Goal: Task Accomplishment & Management: Complete application form

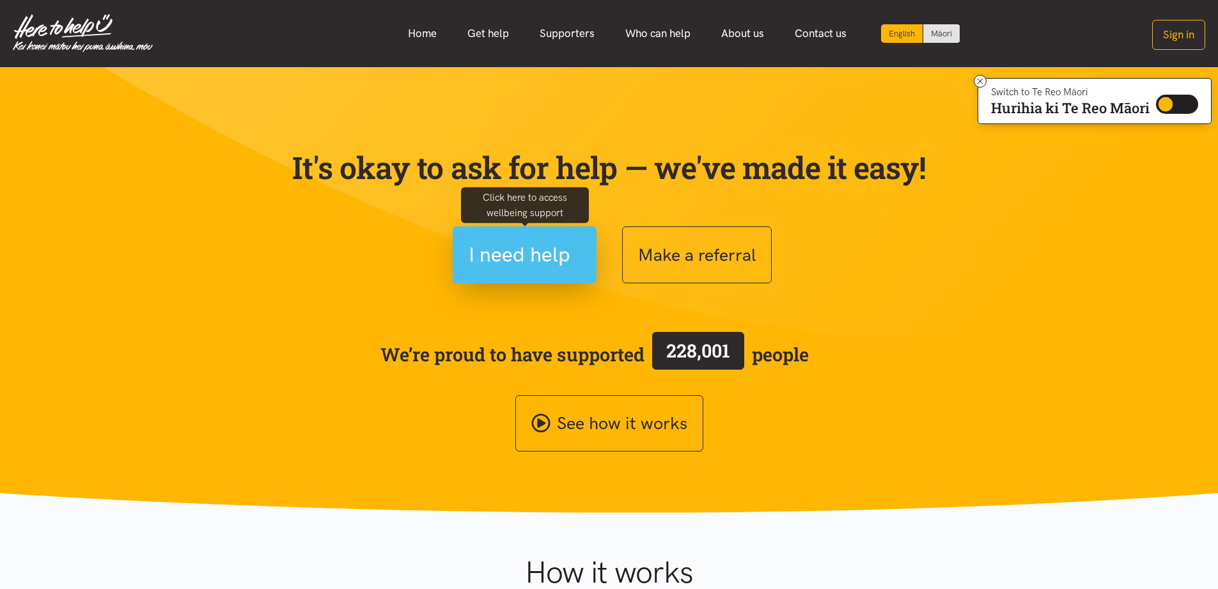
click at [503, 273] on button "I need help" at bounding box center [525, 254] width 144 height 57
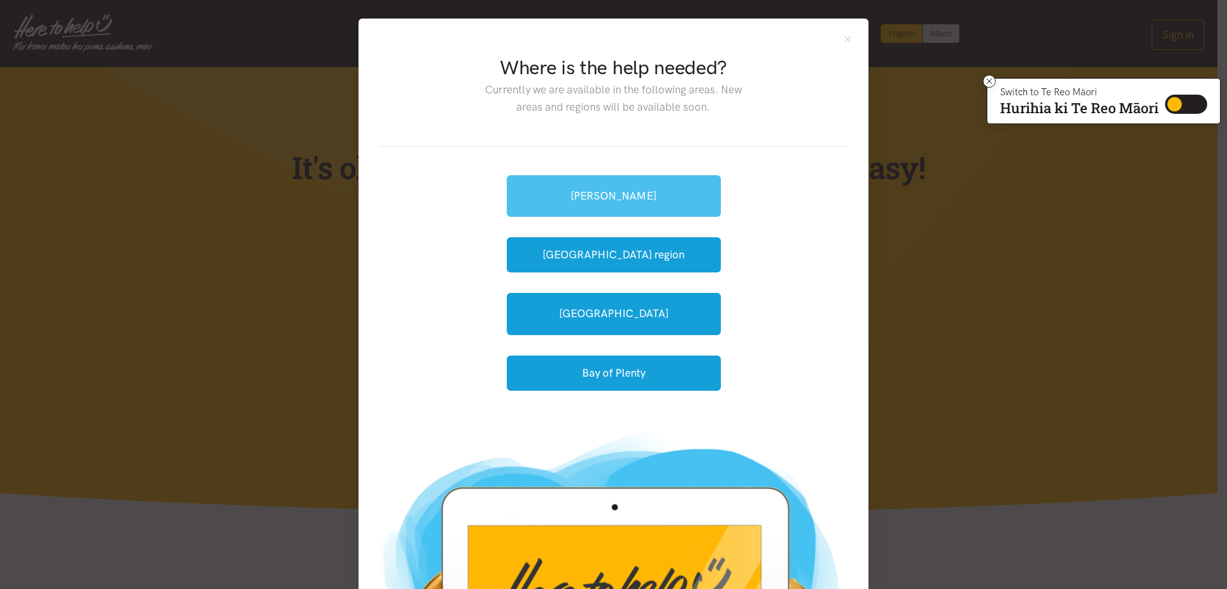
click at [586, 202] on link "[PERSON_NAME]" at bounding box center [614, 196] width 214 height 42
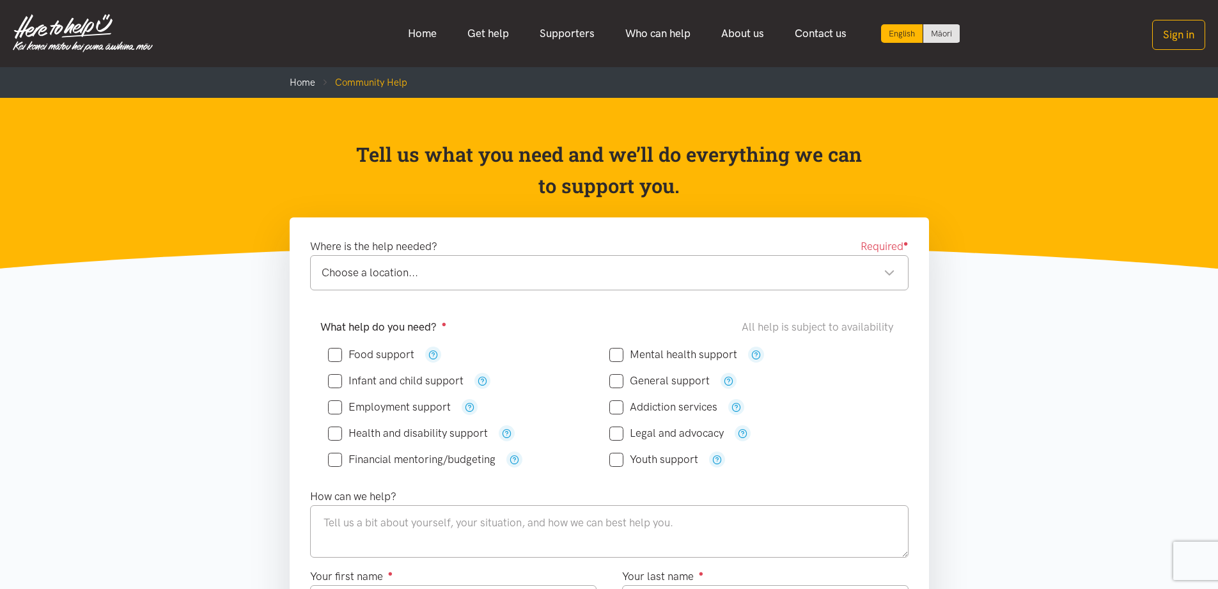
click at [378, 361] on div "Food support" at bounding box center [468, 354] width 281 height 16
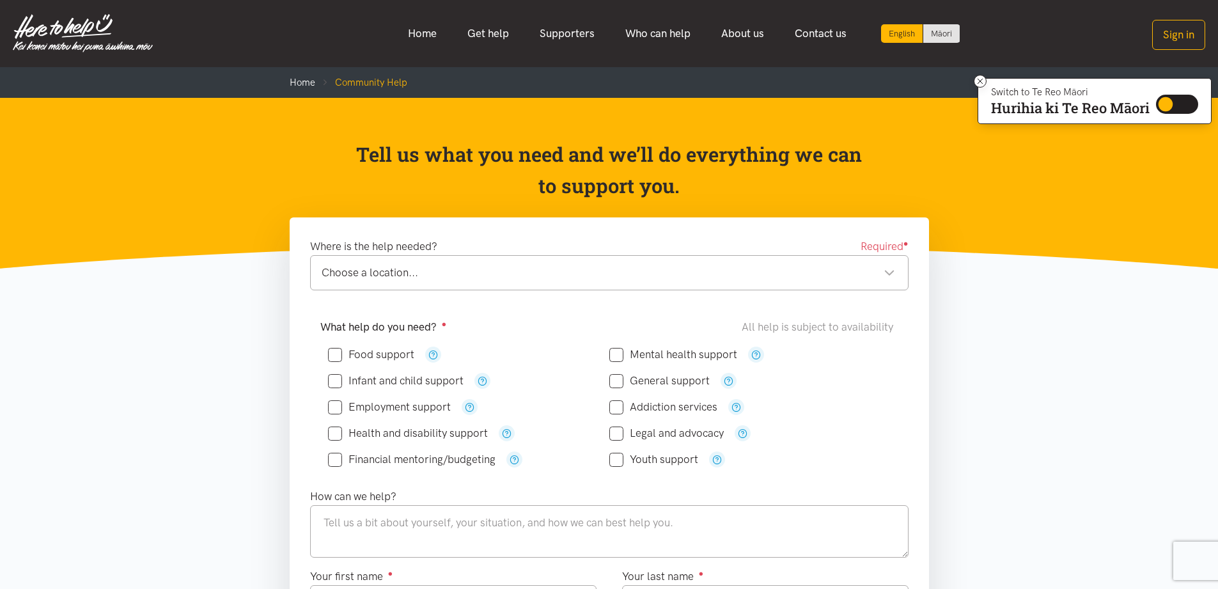
click at [341, 355] on input "Food support" at bounding box center [371, 354] width 86 height 11
checkbox input "true"
drag, startPoint x: 337, startPoint y: 407, endPoint x: 351, endPoint y: 411, distance: 14.6
click at [341, 409] on input "Employment support" at bounding box center [389, 406] width 123 height 11
checkbox input "true"
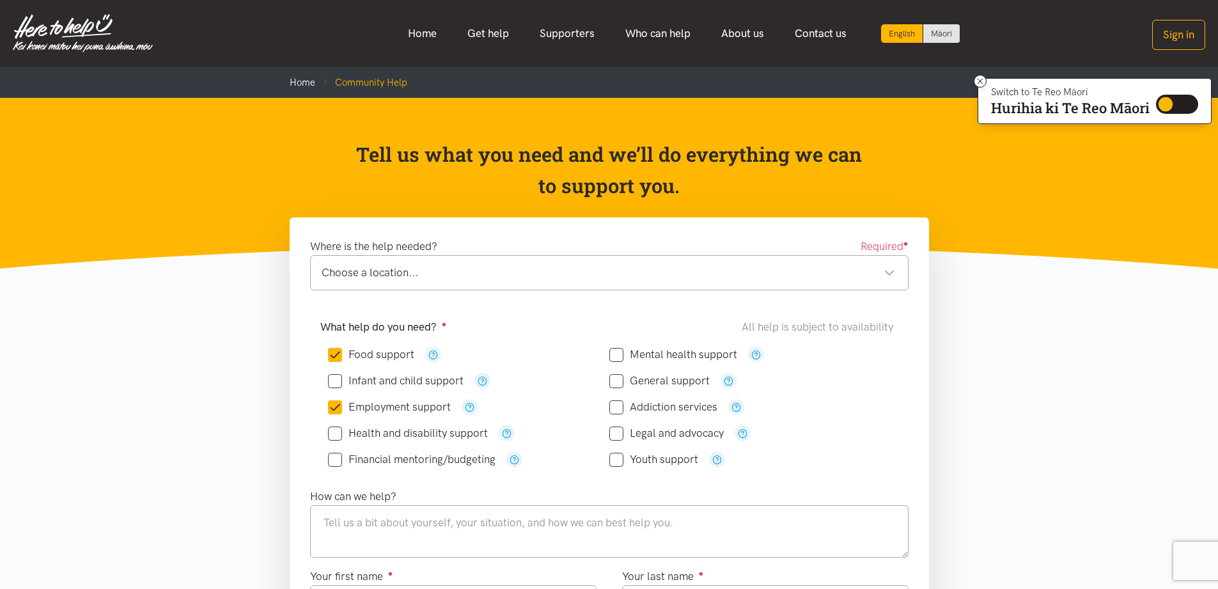
click at [628, 353] on input "Mental health support" at bounding box center [673, 354] width 128 height 11
checkbox input "true"
click at [617, 406] on input "Addiction services" at bounding box center [663, 406] width 108 height 11
checkbox input "true"
click at [620, 380] on input "General support" at bounding box center [659, 380] width 100 height 11
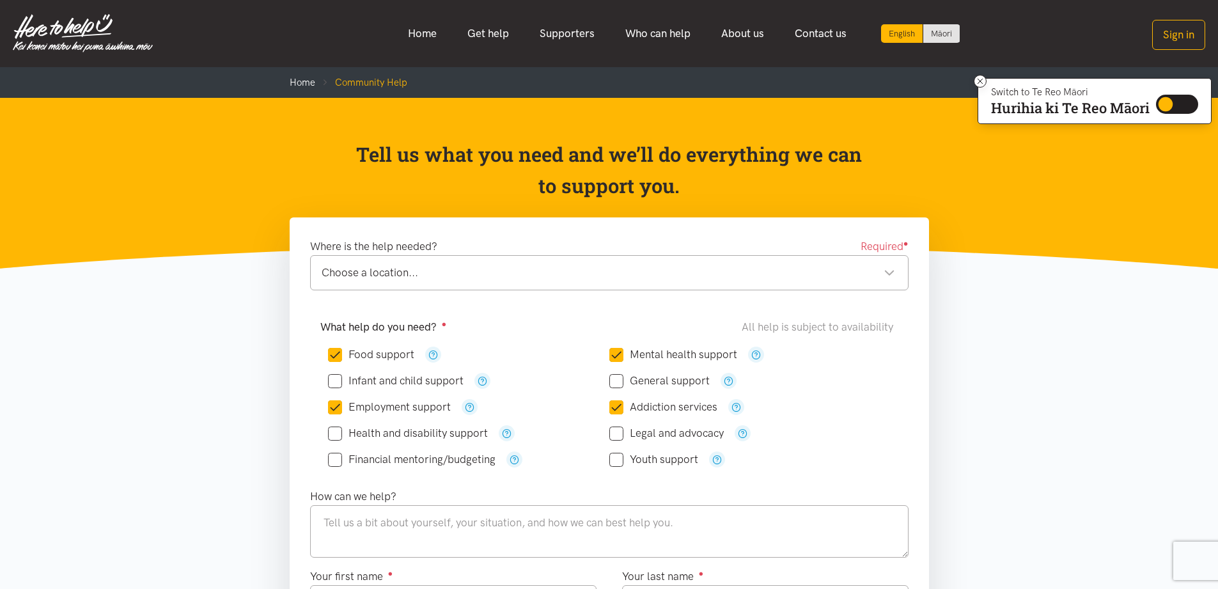
checkbox input "true"
click at [499, 266] on div "Choose a location..." at bounding box center [607, 272] width 573 height 17
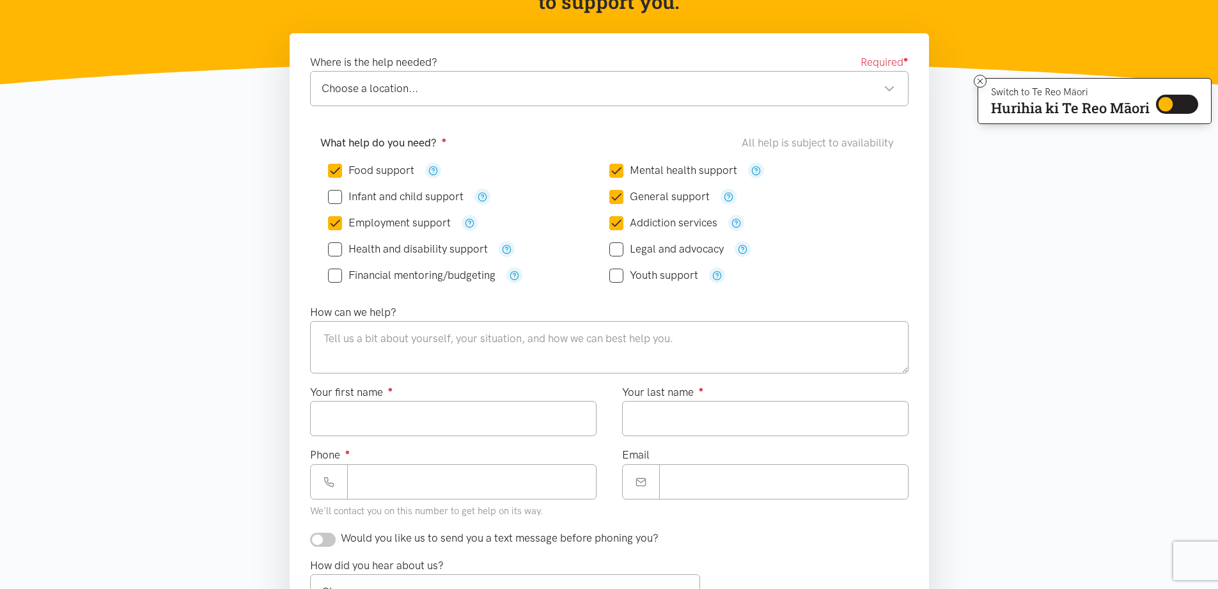
scroll to position [153, 0]
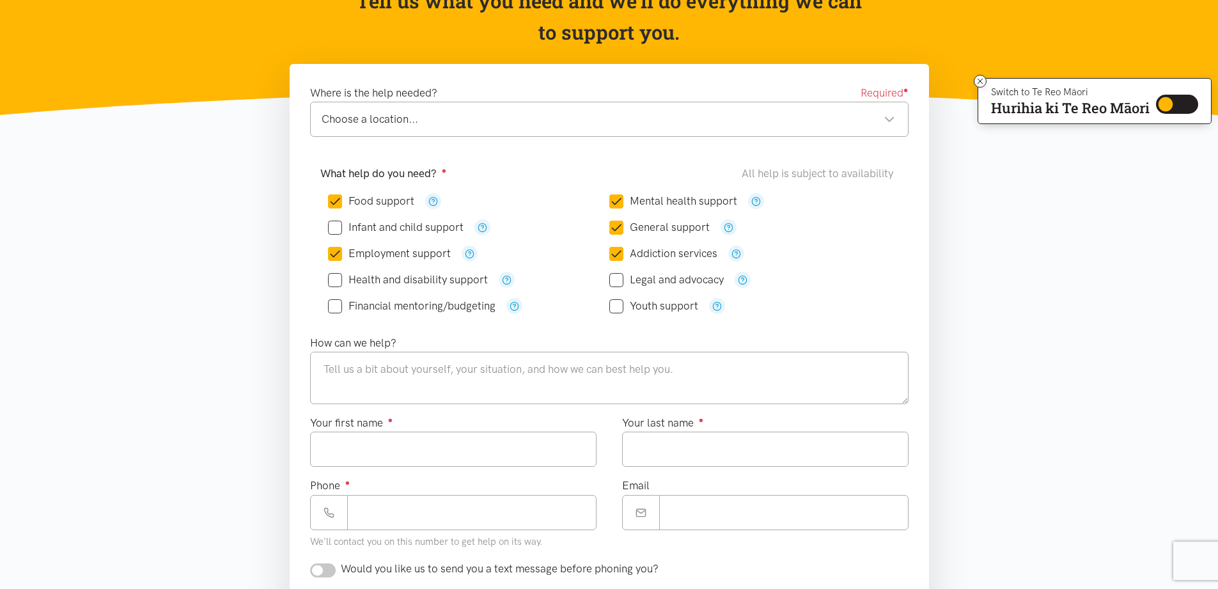
click at [497, 129] on div "Choose a location... Choose a location..." at bounding box center [609, 119] width 598 height 35
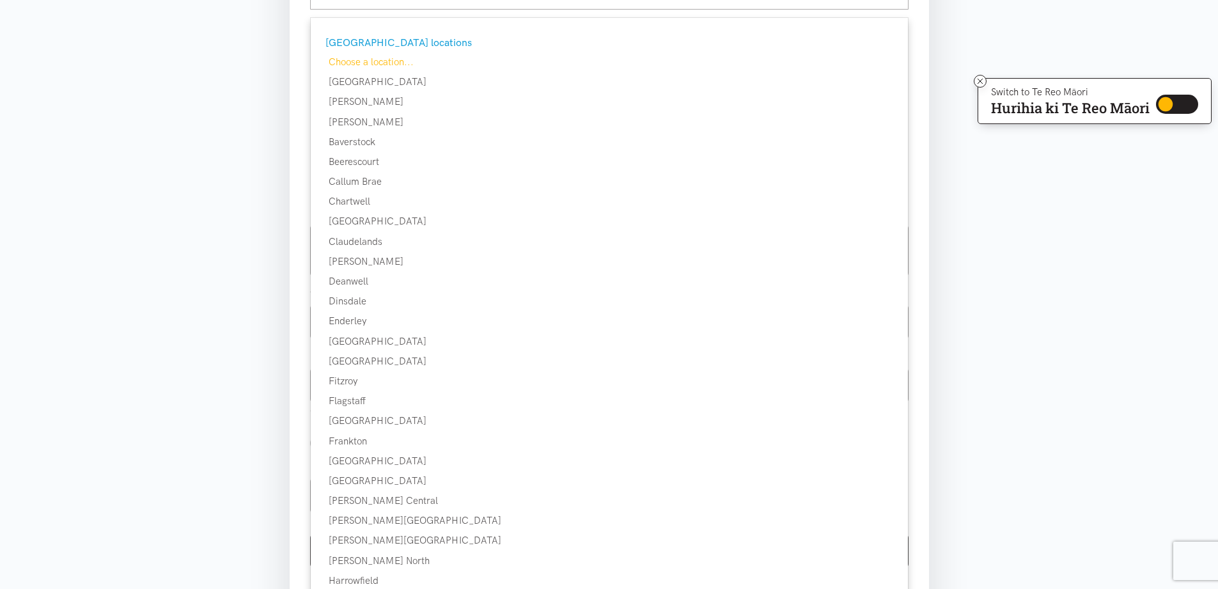
scroll to position [307, 0]
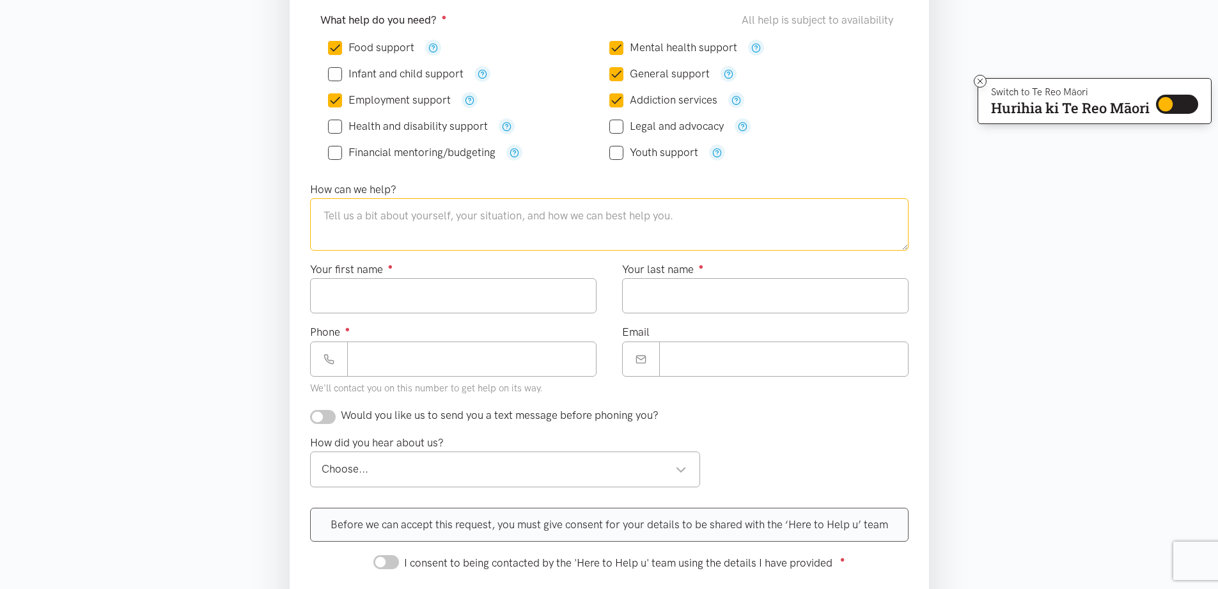
click at [454, 224] on textarea at bounding box center [609, 224] width 598 height 52
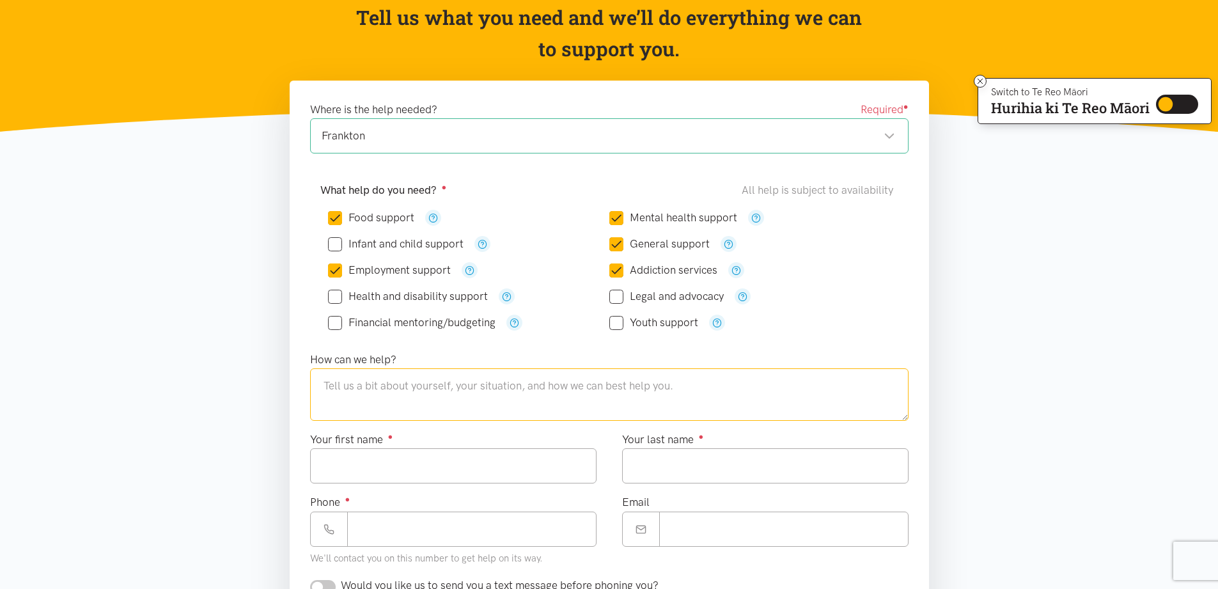
scroll to position [230, 0]
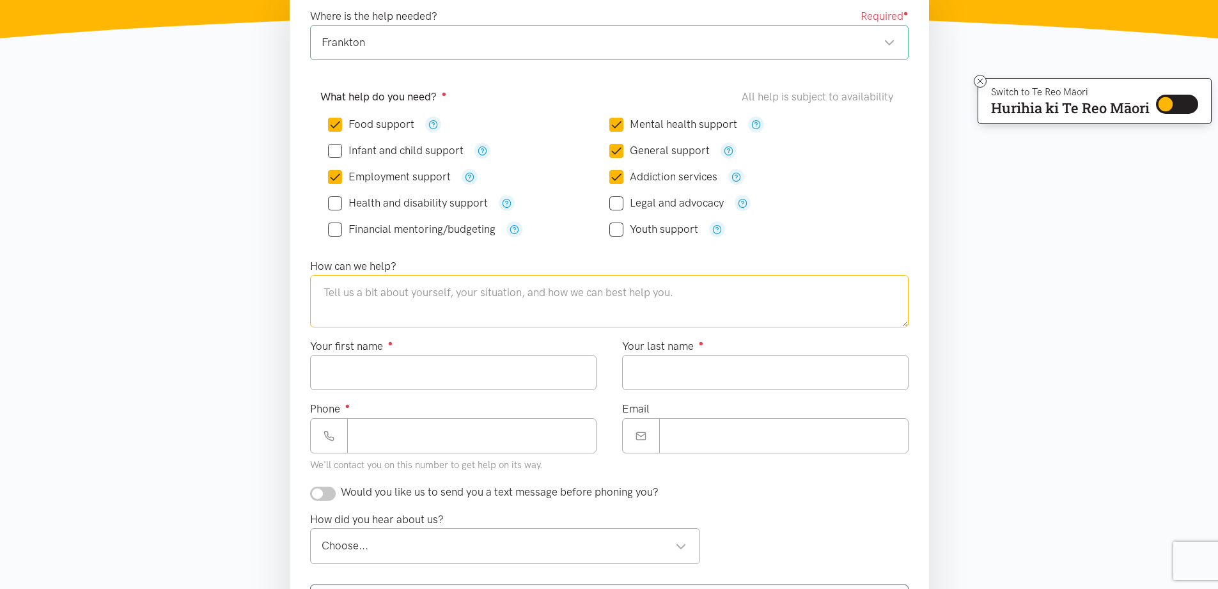
click at [644, 303] on textarea at bounding box center [609, 301] width 598 height 52
paste textarea "[PERSON_NAME] My client number: 442361891 AddressChangeAddress Home address [ST…"
drag, startPoint x: 438, startPoint y: 314, endPoint x: 304, endPoint y: 290, distance: 136.4
click at [304, 290] on div "How can we help? [PERSON_NAME] My client number: 442361891 AddressChangeAddress…" at bounding box center [609, 293] width 624 height 70
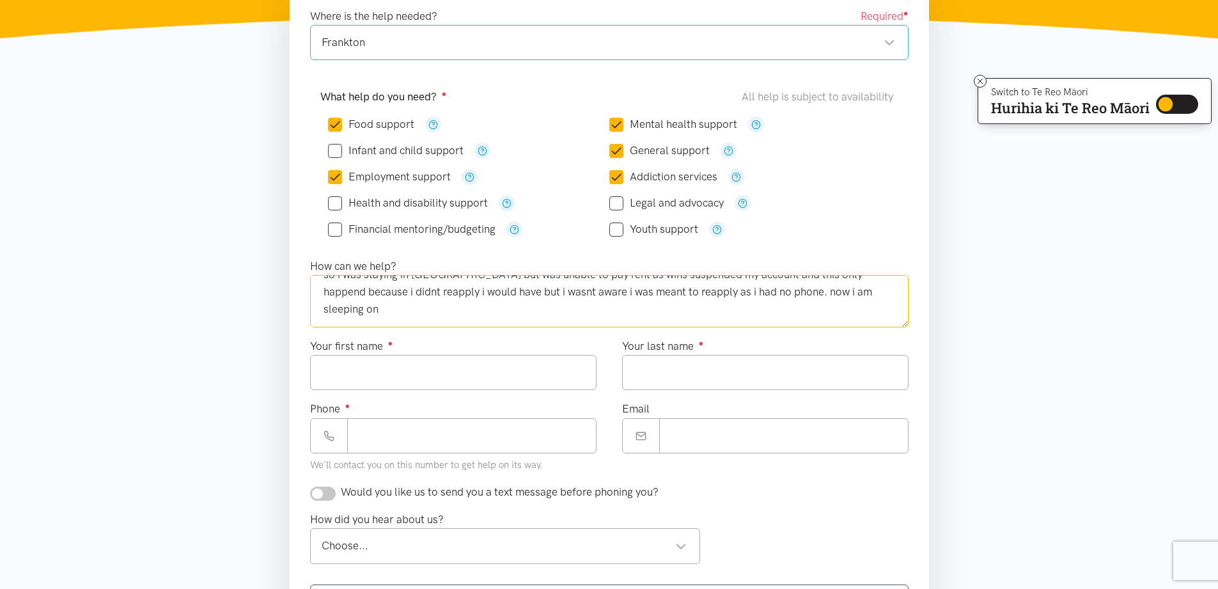
scroll to position [458, 0]
type textarea "[PERSON_NAME] My client number: 442361891 AddressChangeAddress Home address [ST…"
drag, startPoint x: 344, startPoint y: 235, endPoint x: 332, endPoint y: 230, distance: 12.3
click at [341, 233] on div "Financial mentoring/budgeting" at bounding box center [468, 229] width 281 height 16
click at [332, 232] on input "Financial mentoring/budgeting" at bounding box center [411, 229] width 167 height 11
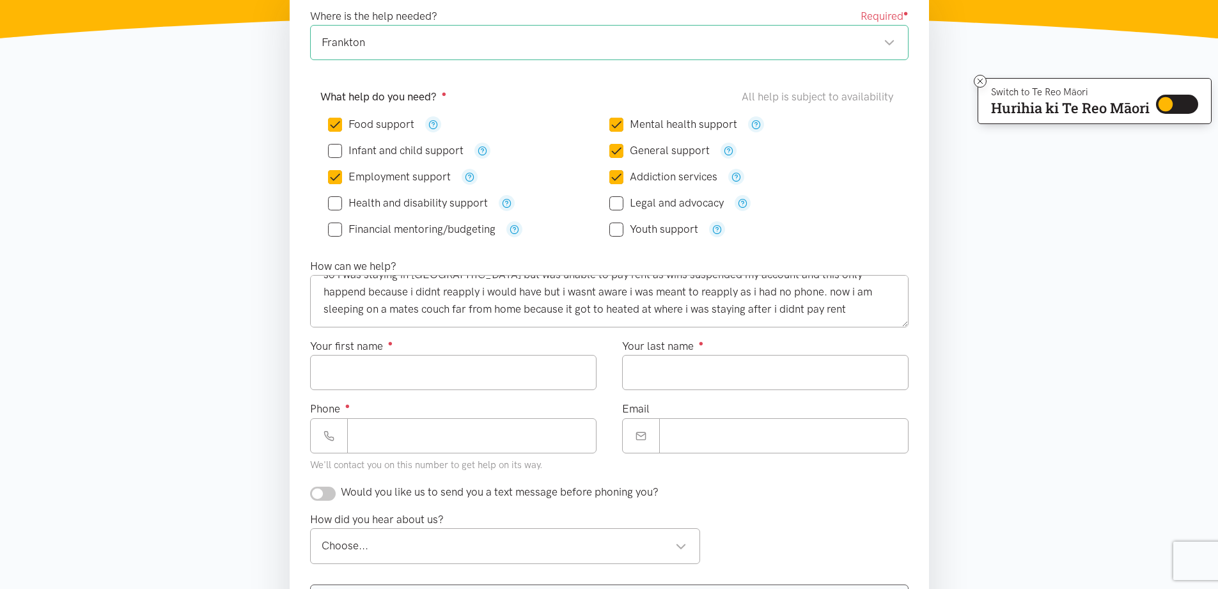
checkbox input "true"
click at [820, 321] on textarea "[PERSON_NAME] My client number: 442361891 AddressChangeAddress Home address [ST…" at bounding box center [609, 301] width 598 height 52
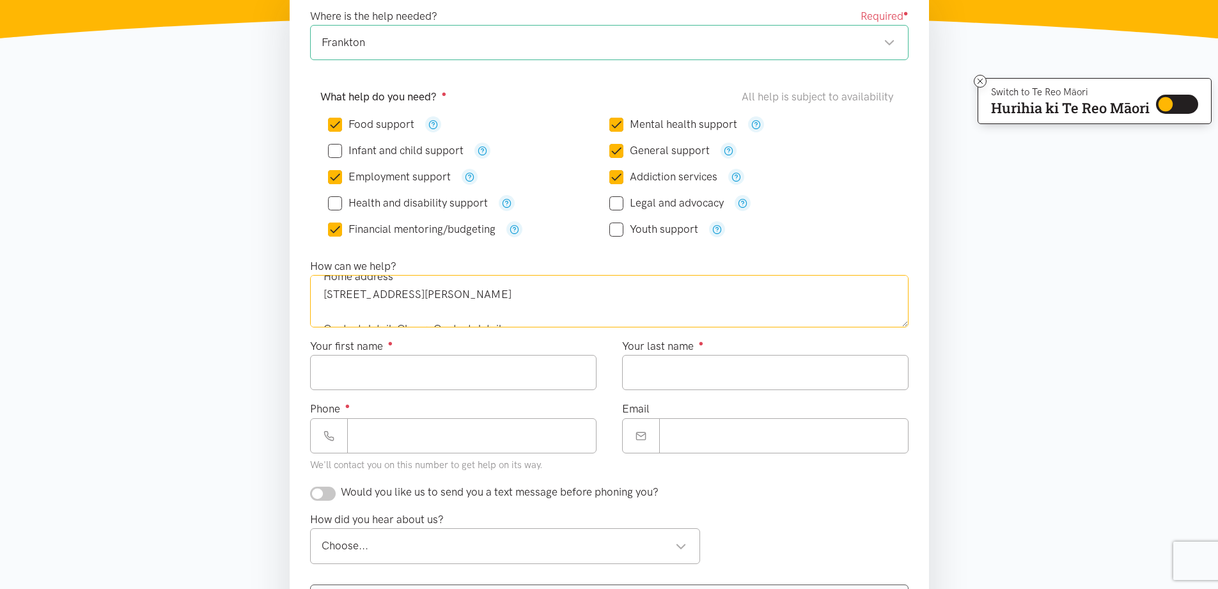
scroll to position [0, 0]
drag, startPoint x: 643, startPoint y: 315, endPoint x: 178, endPoint y: 175, distance: 485.3
click at [178, 175] on section "Where is the help needed? Required ● [GEOGRAPHIC_DATA] [GEOGRAPHIC_DATA] locati…" at bounding box center [609, 399] width 1218 height 824
click at [1037, 194] on section "Where is the help needed? Required ● [GEOGRAPHIC_DATA] [GEOGRAPHIC_DATA] locati…" at bounding box center [609, 399] width 1218 height 824
click at [477, 302] on textarea "[PERSON_NAME] My client number: 442361891 AddressChangeAddress Home address [ST…" at bounding box center [609, 301] width 598 height 52
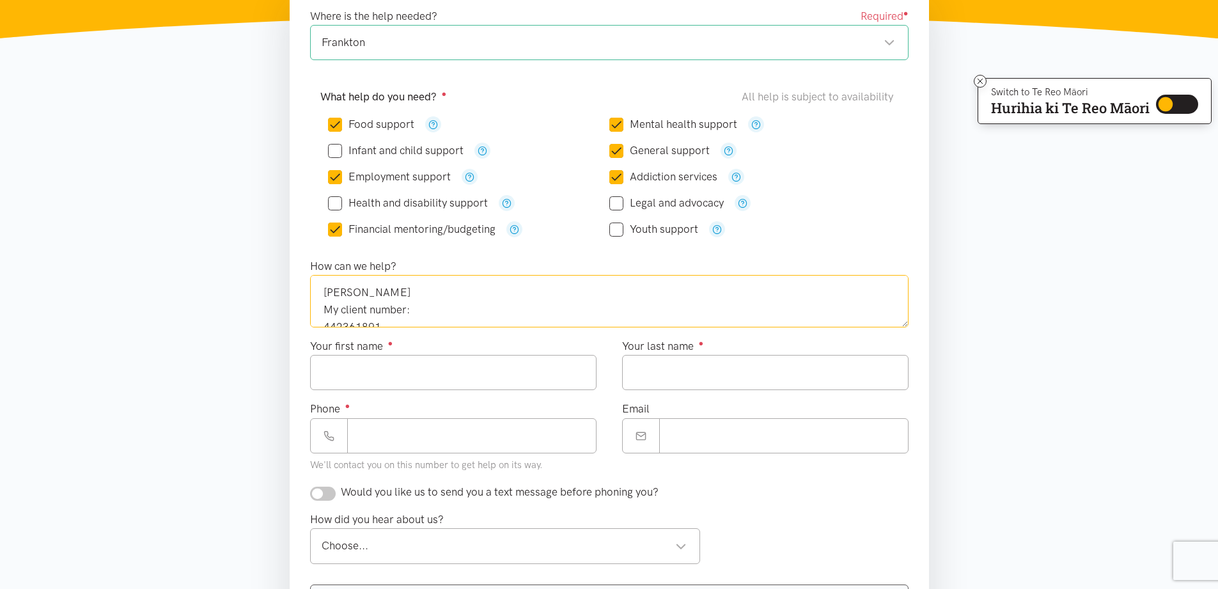
click at [479, 300] on textarea "[PERSON_NAME] My client number: 442361891 AddressChangeAddress Home address [ST…" at bounding box center [609, 301] width 598 height 52
click at [479, 302] on textarea "[PERSON_NAME] My client number: 442361891 AddressChangeAddress Home address [ST…" at bounding box center [609, 301] width 598 height 52
click at [486, 288] on textarea "[PERSON_NAME] My client number: 442361891 AddressChangeAddress Home address [ST…" at bounding box center [609, 301] width 598 height 52
click at [486, 293] on textarea "[PERSON_NAME] My client number: 442361891 AddressChangeAddress Home address [ST…" at bounding box center [609, 301] width 598 height 52
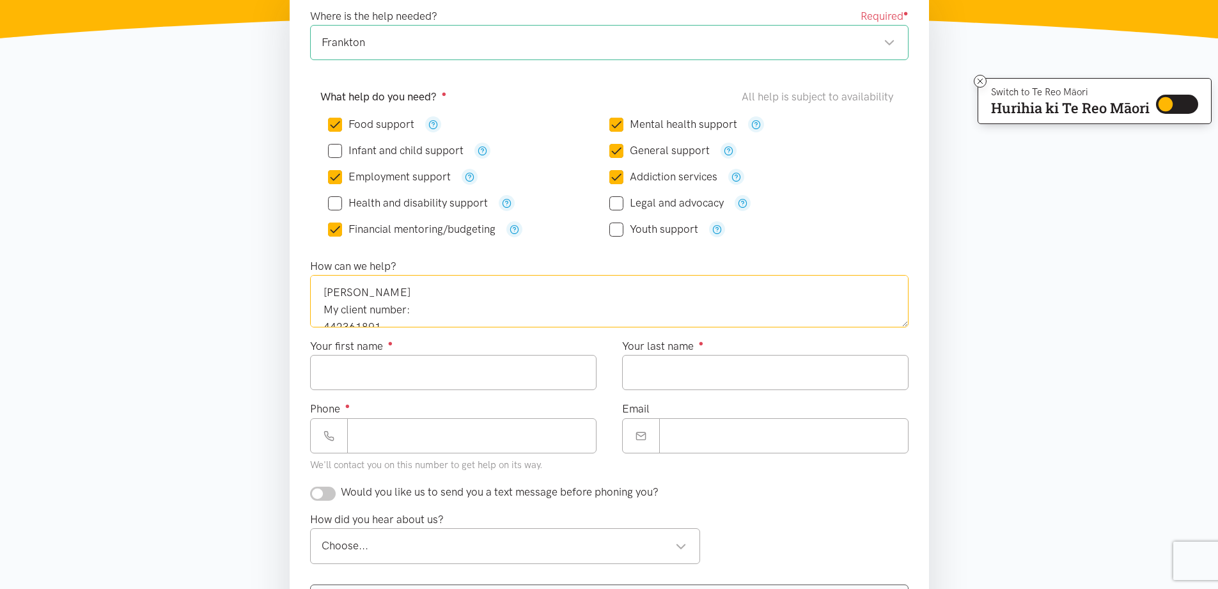
click at [486, 294] on textarea "[PERSON_NAME] My client number: 442361891 AddressChangeAddress Home address [ST…" at bounding box center [609, 301] width 598 height 52
click at [488, 296] on textarea "[PERSON_NAME] My client number: 442361891 AddressChangeAddress Home address [ST…" at bounding box center [609, 301] width 598 height 52
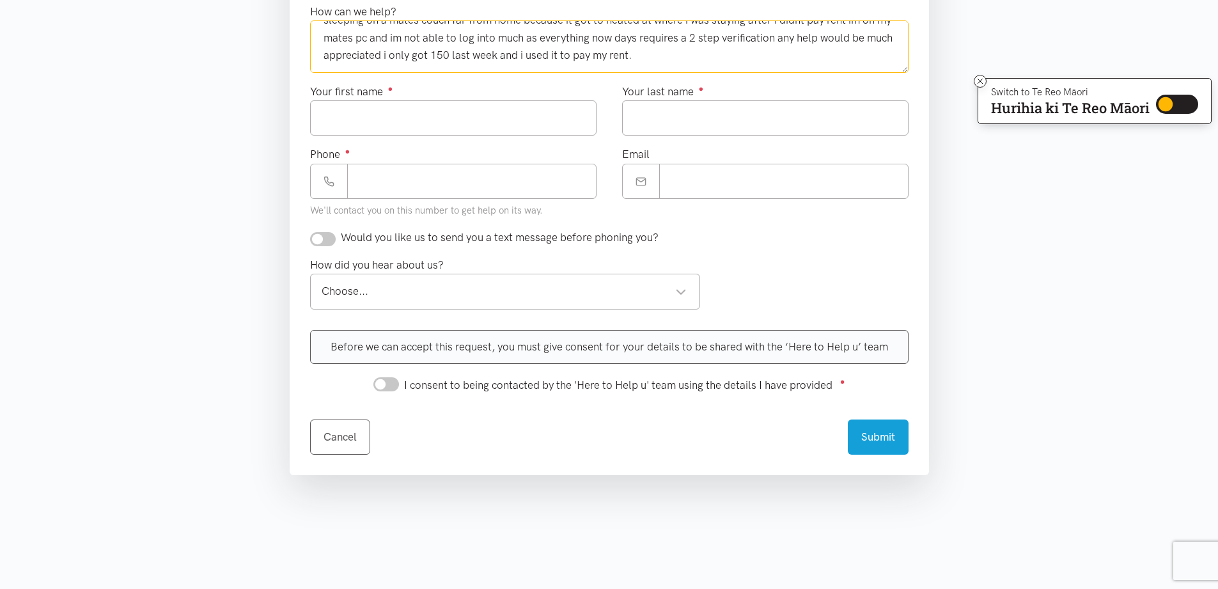
drag, startPoint x: 766, startPoint y: 306, endPoint x: 660, endPoint y: 539, distance: 256.9
click at [651, 588] on main "Home Community Help Tell us what you need and we’ll do everything we can to sup…" at bounding box center [609, 273] width 1218 height 1381
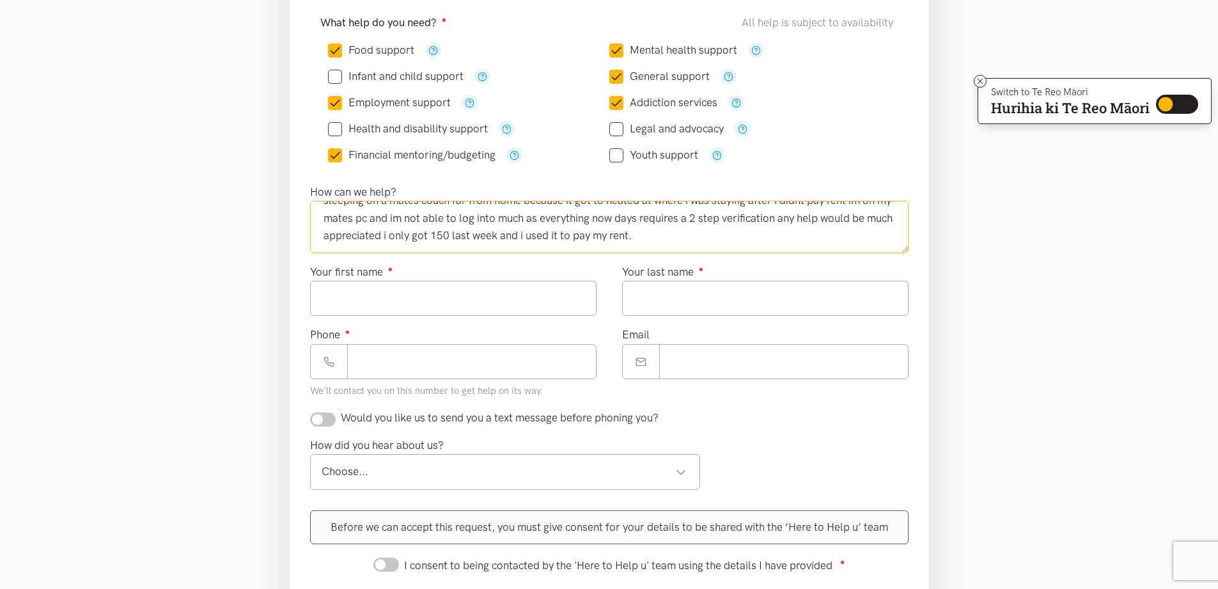
scroll to position [139, 0]
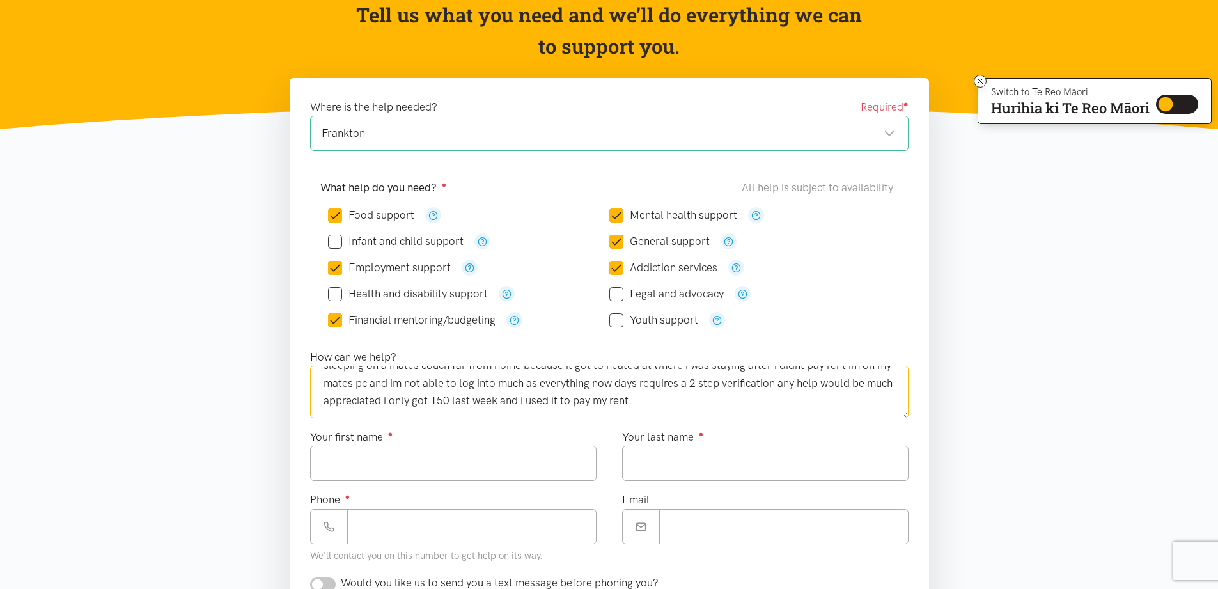
type textarea "[PERSON_NAME] My client number:"
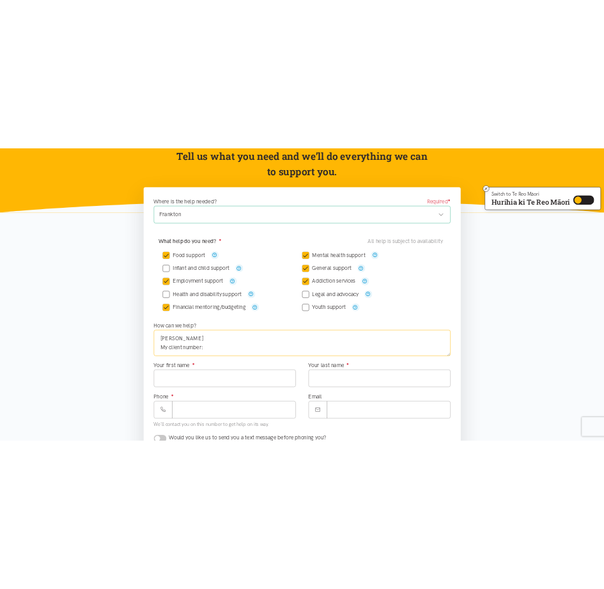
scroll to position [0, 0]
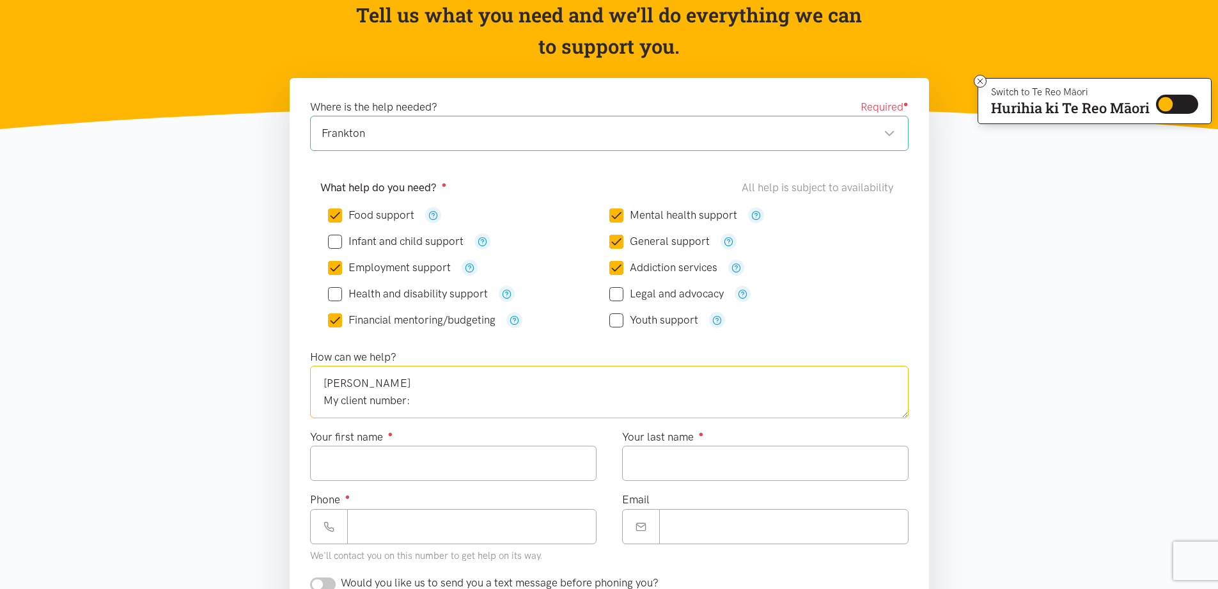
drag, startPoint x: 496, startPoint y: 412, endPoint x: 134, endPoint y: 251, distance: 396.0
click at [134, 251] on section "Where is the help needed? Required ● [GEOGRAPHIC_DATA] [GEOGRAPHIC_DATA] locati…" at bounding box center [609, 490] width 1218 height 824
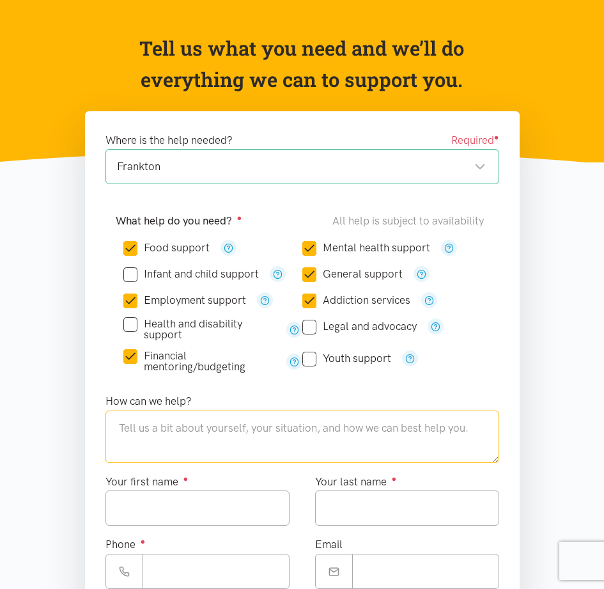
click at [221, 417] on textarea at bounding box center [302, 436] width 394 height 52
click at [222, 417] on textarea at bounding box center [302, 436] width 394 height 52
paste textarea "I urgently need support before my next Work and Income appointment on [DATE]. M…"
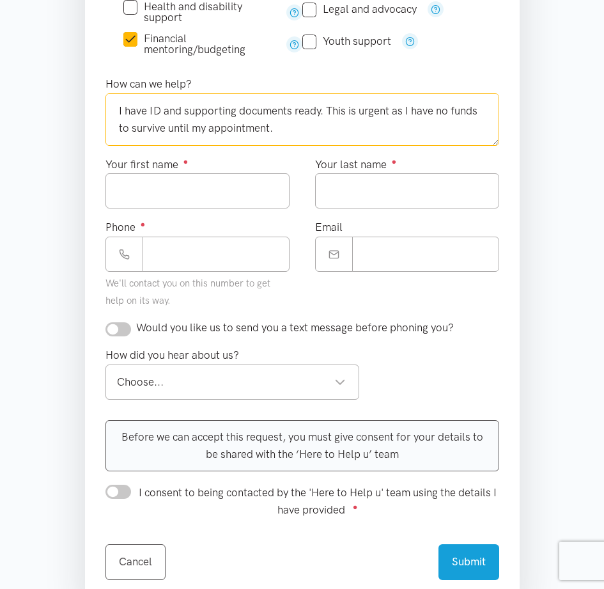
scroll to position [446, 0]
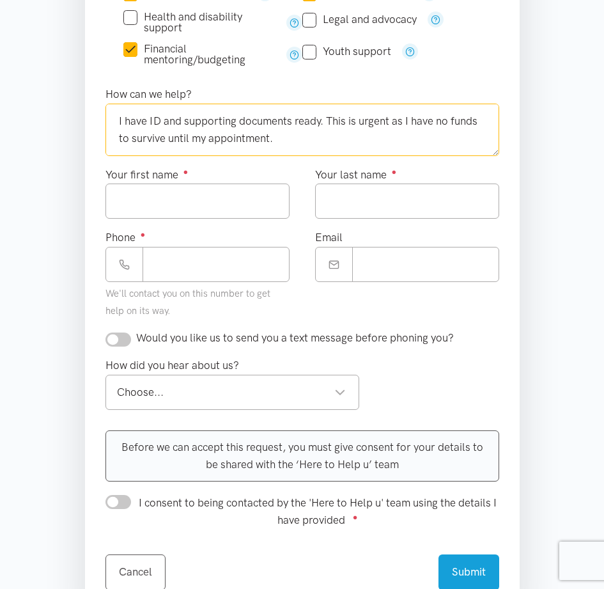
type textarea "I urgently need support before my next Work and Income appointment on [DATE]. M…"
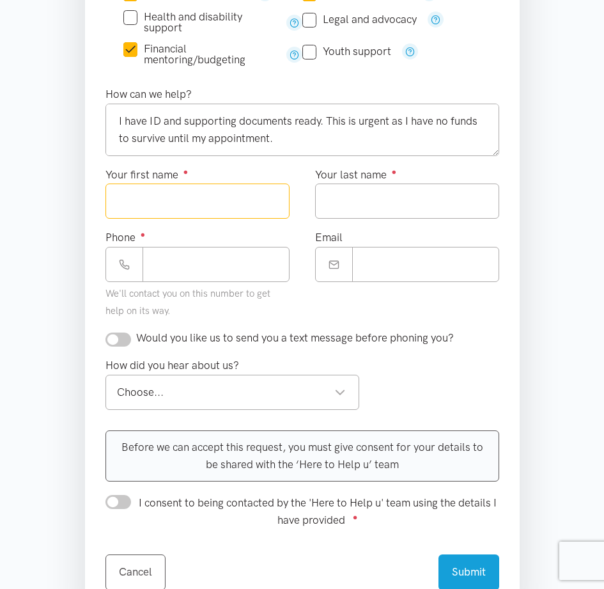
click at [175, 201] on input "Your first name ●" at bounding box center [197, 200] width 184 height 35
type input "******"
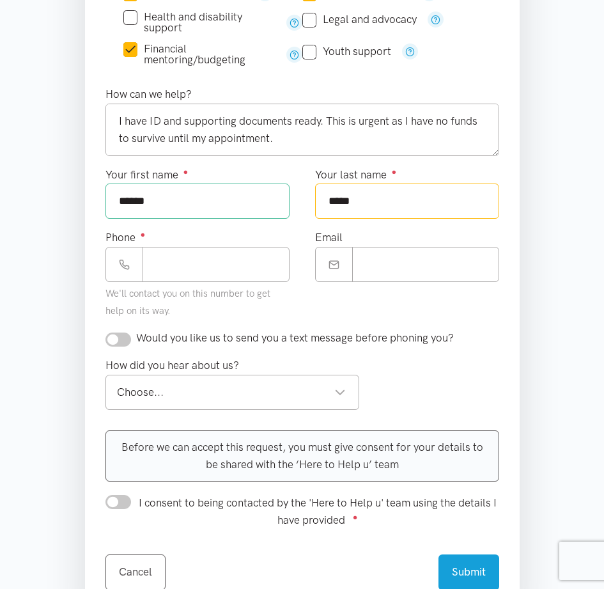
type input "*****"
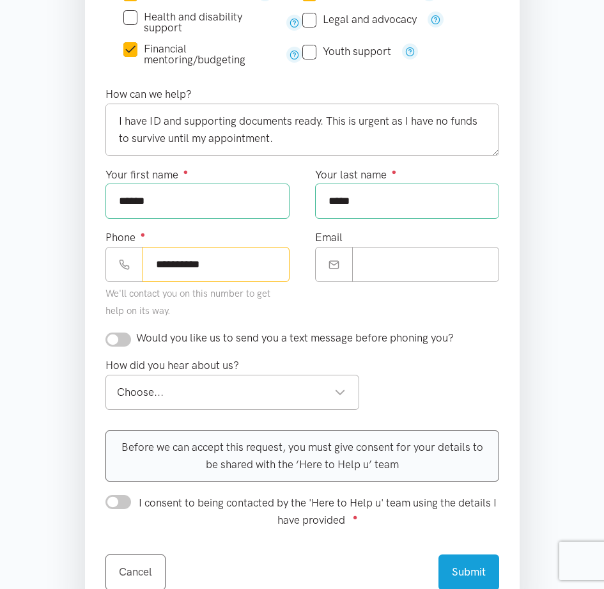
type input "**********"
click at [439, 270] on input "Email" at bounding box center [425, 264] width 147 height 35
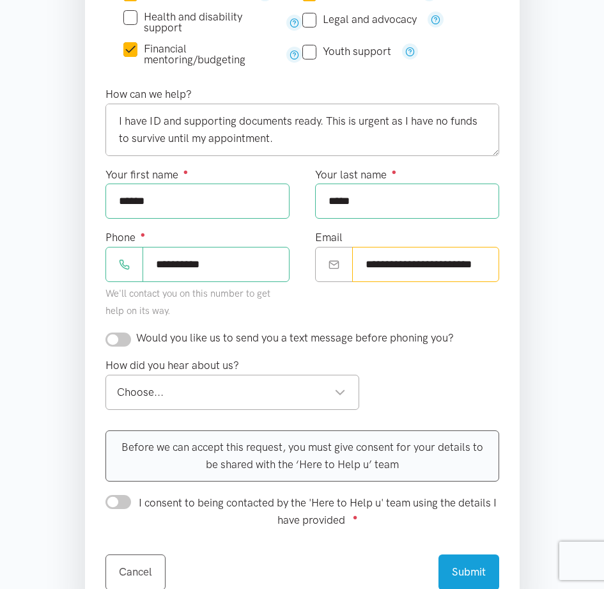
scroll to position [0, 23]
type input "**********"
click at [118, 344] on input "checkbox" at bounding box center [118, 339] width 26 height 14
click at [112, 332] on div "Would you like us to send you a text message before phoning you?" at bounding box center [279, 337] width 348 height 17
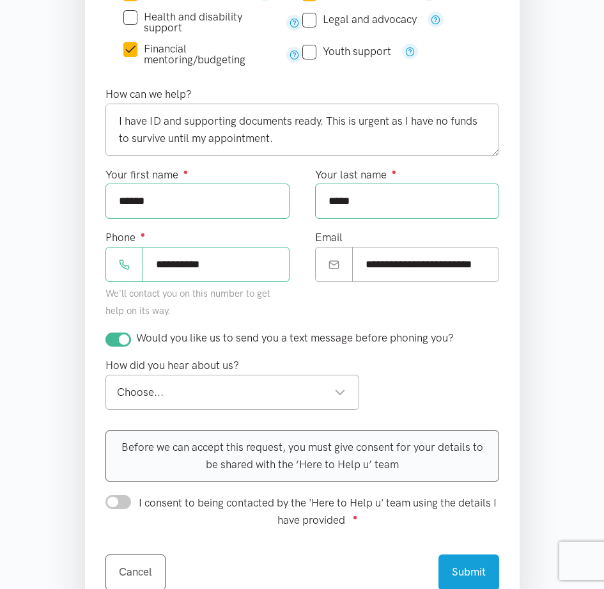
click at [127, 344] on input "checkbox" at bounding box center [118, 339] width 26 height 14
checkbox input "false"
click at [276, 360] on div "How did you hear about us? Choose... Choose... Choose... 0800 number referral A…" at bounding box center [232, 383] width 254 height 52
click at [247, 383] on div "Choose..." at bounding box center [231, 391] width 229 height 17
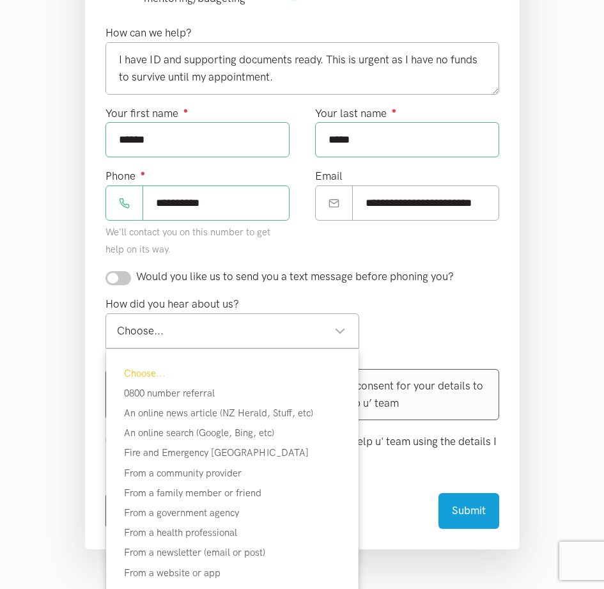
scroll to position [600, 0]
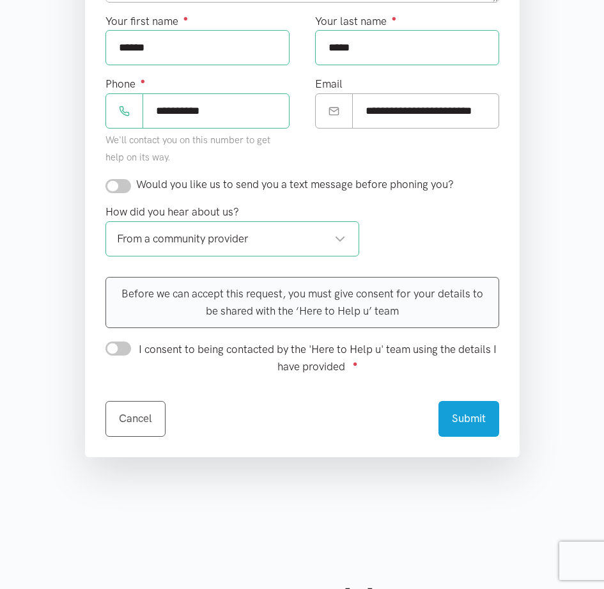
click at [126, 349] on input "I consent to being contacted by the 'Here to Help u' team using the details I h…" at bounding box center [118, 348] width 26 height 14
checkbox input "true"
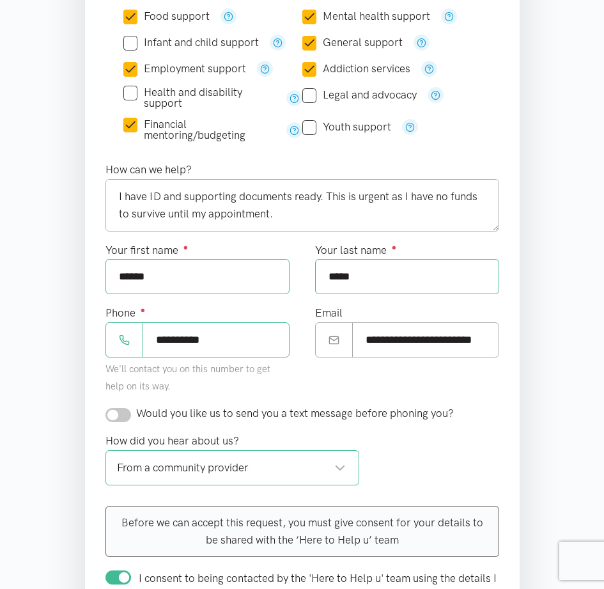
scroll to position [369, 0]
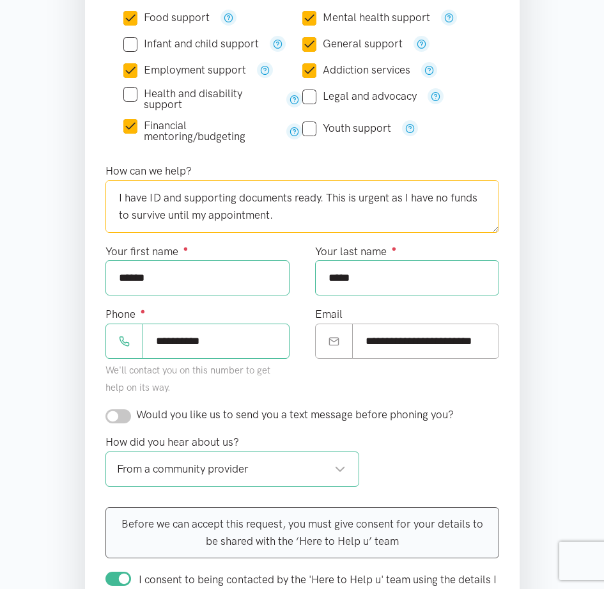
click at [348, 219] on textarea "I urgently need support before my next Work and Income appointment on [DATE]. M…" at bounding box center [302, 206] width 394 height 52
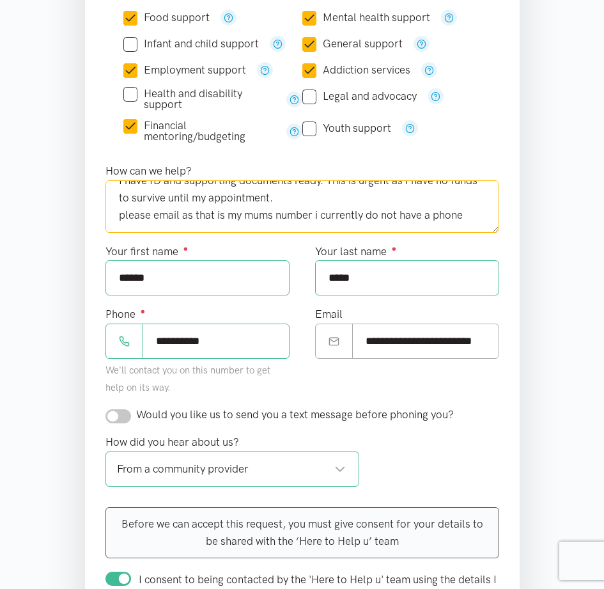
type textarea "I urgently need support before my next Work and Income appointment on [DATE]. M…"
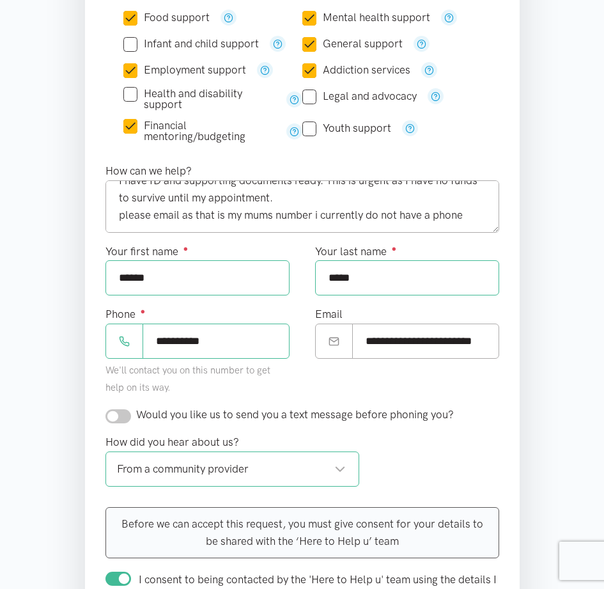
click at [433, 375] on div "**********" at bounding box center [407, 356] width 210 height 100
click at [432, 398] on div "**********" at bounding box center [407, 356] width 210 height 100
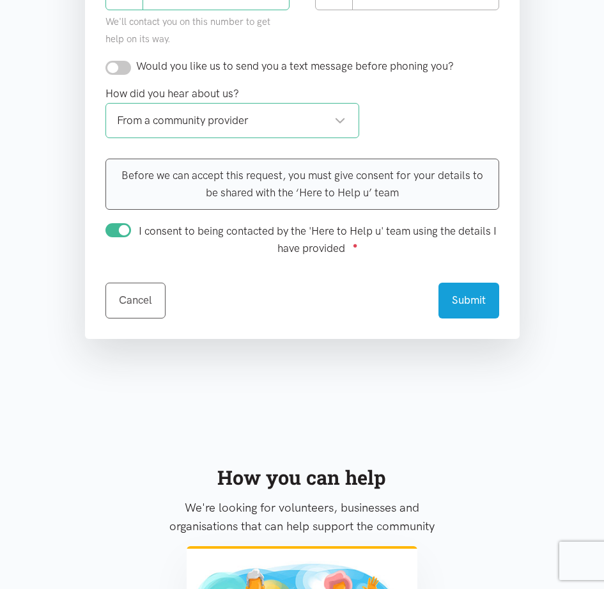
scroll to position [676, 0]
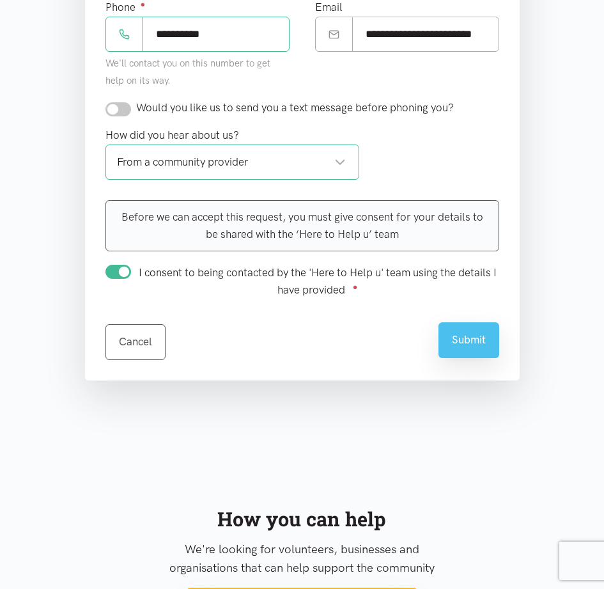
click at [486, 342] on button "Submit" at bounding box center [468, 339] width 61 height 35
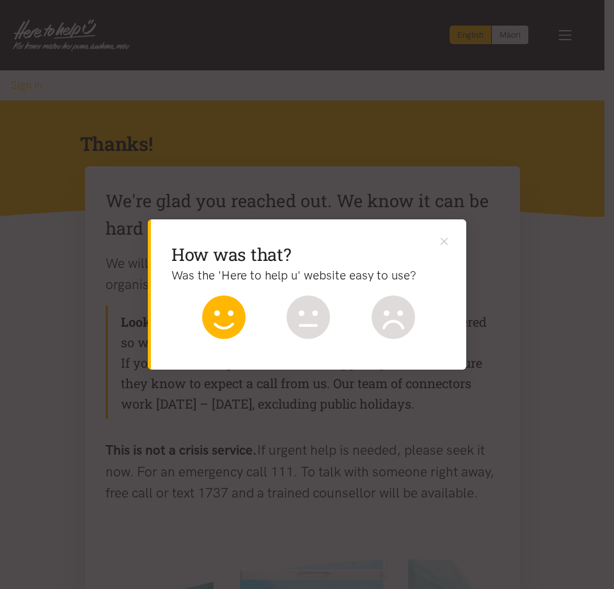
click at [219, 317] on icon at bounding box center [223, 316] width 43 height 43
